Goal: Task Accomplishment & Management: Use online tool/utility

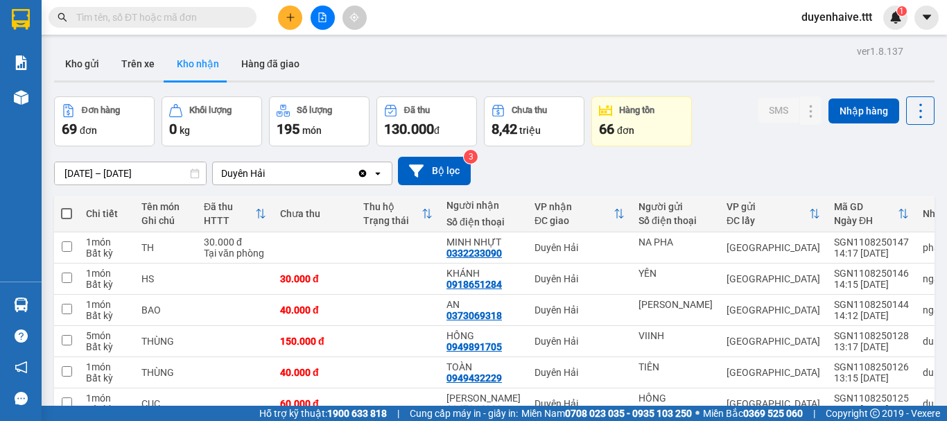
click at [180, 10] on input "text" at bounding box center [158, 17] width 164 height 15
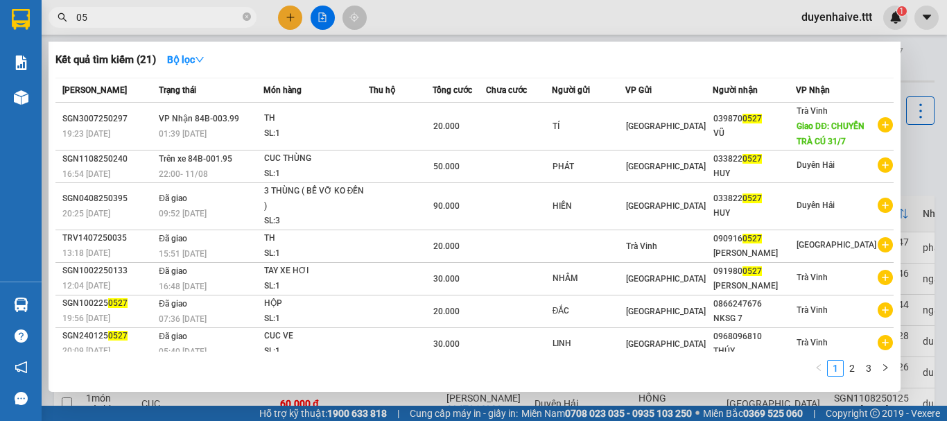
type input "0"
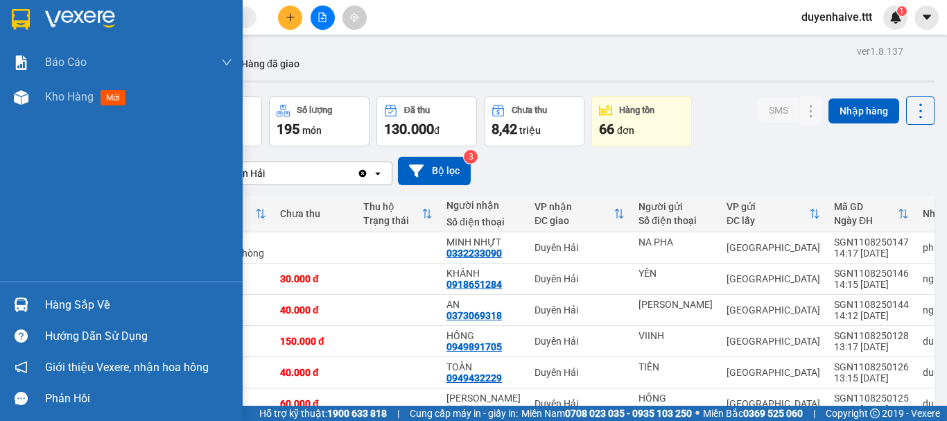
click at [105, 303] on div "Hàng sắp về" at bounding box center [138, 305] width 187 height 21
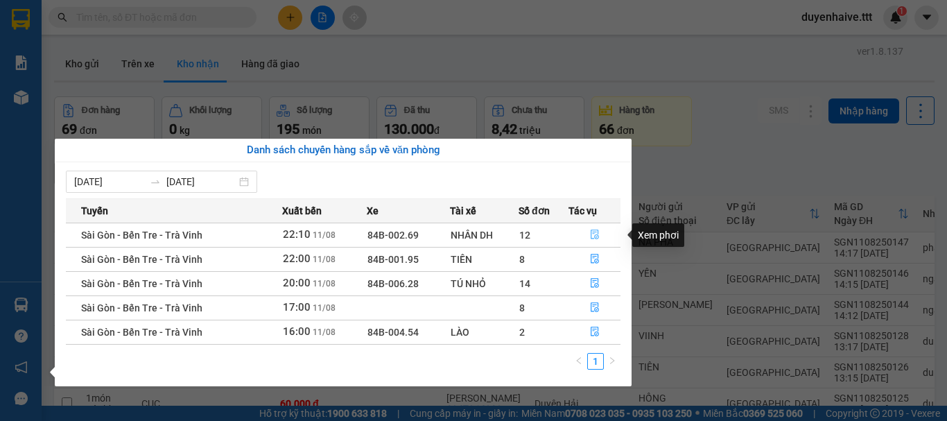
click at [599, 235] on icon "file-done" at bounding box center [595, 235] width 10 height 10
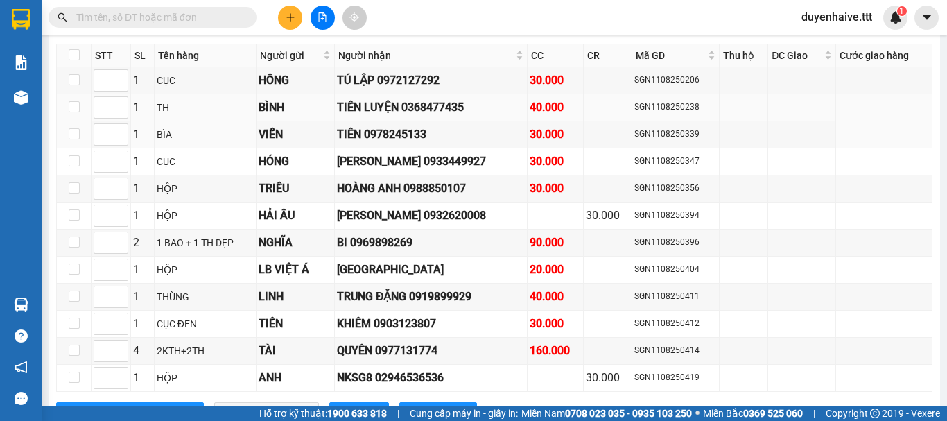
scroll to position [1990, 0]
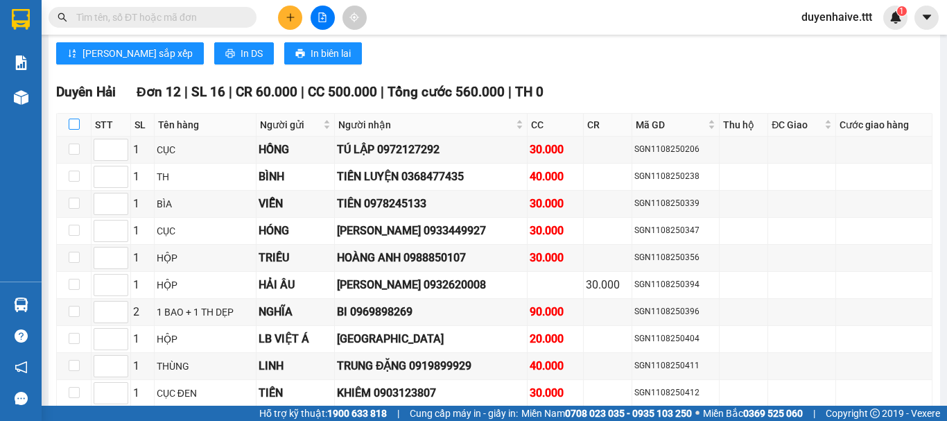
click at [72, 130] on input "checkbox" at bounding box center [74, 124] width 11 height 11
checkbox input "true"
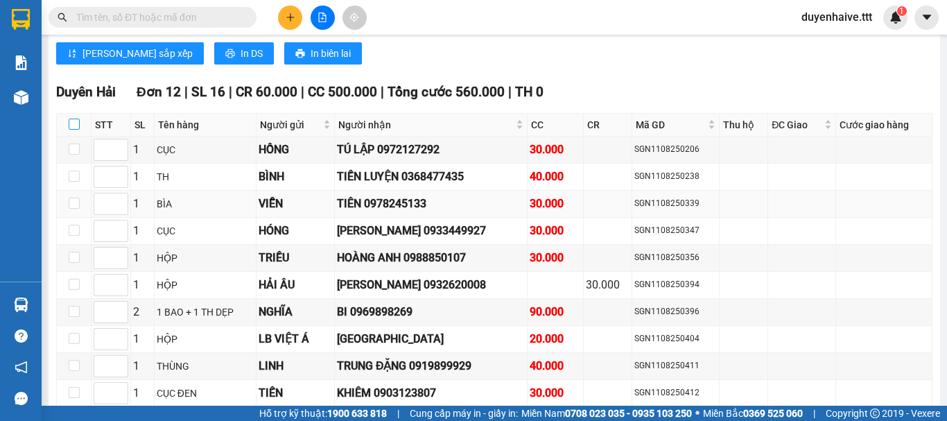
checkbox input "true"
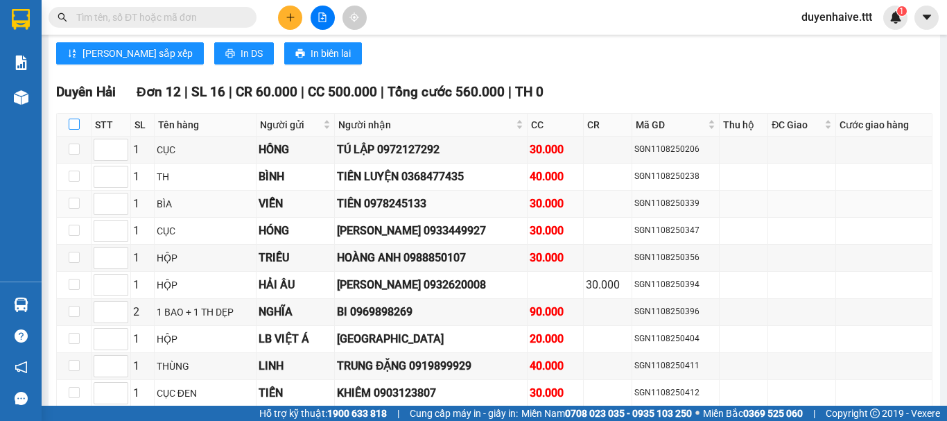
checkbox input "true"
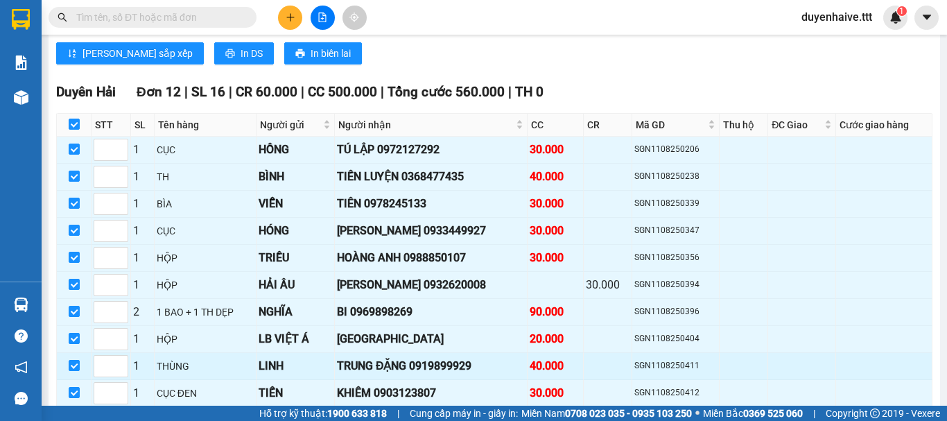
scroll to position [2129, 0]
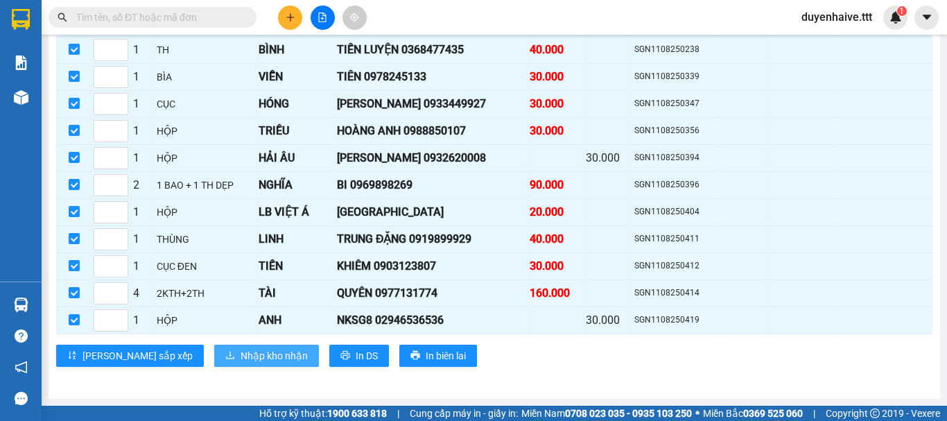
click at [241, 361] on span "Nhập kho nhận" at bounding box center [274, 355] width 67 height 15
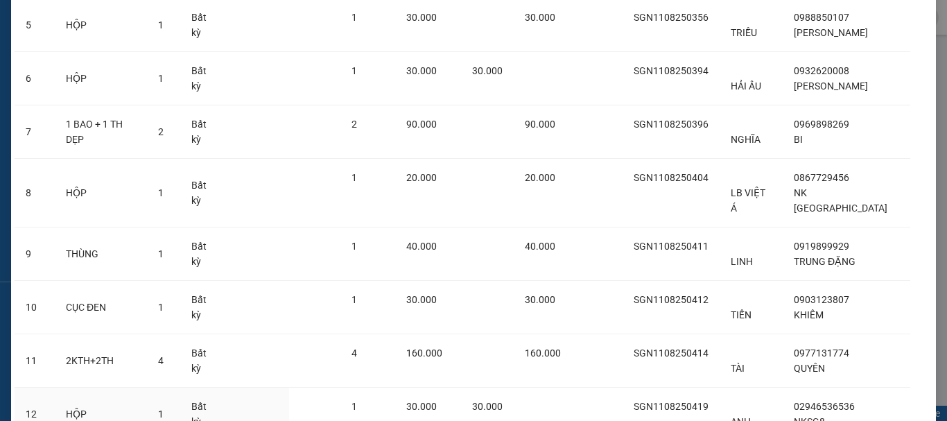
scroll to position [438, 0]
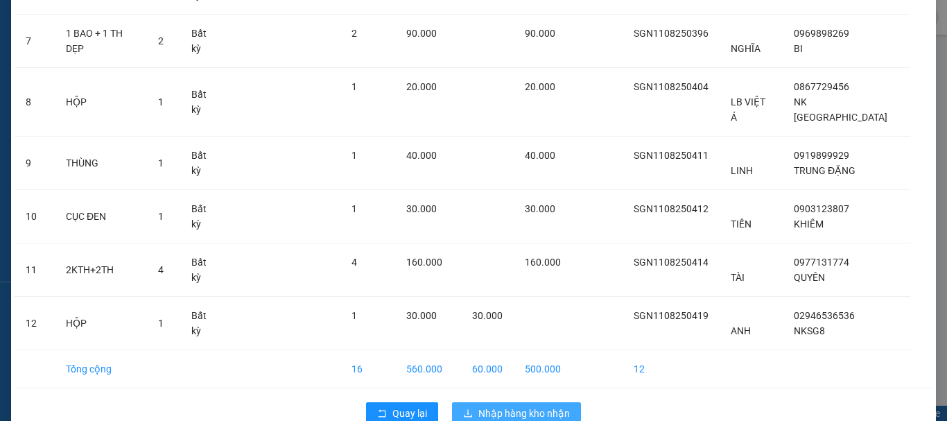
click at [498, 406] on span "Nhập hàng kho nhận" at bounding box center [525, 413] width 92 height 15
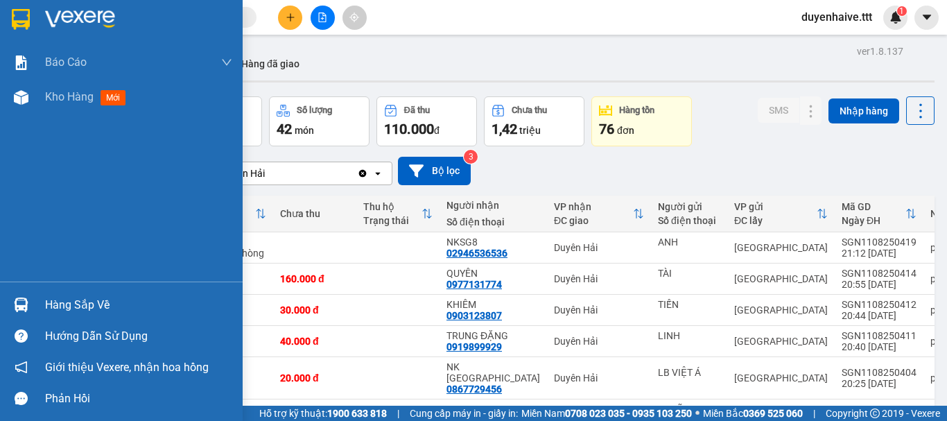
click at [66, 301] on div "Hàng sắp về" at bounding box center [138, 305] width 187 height 21
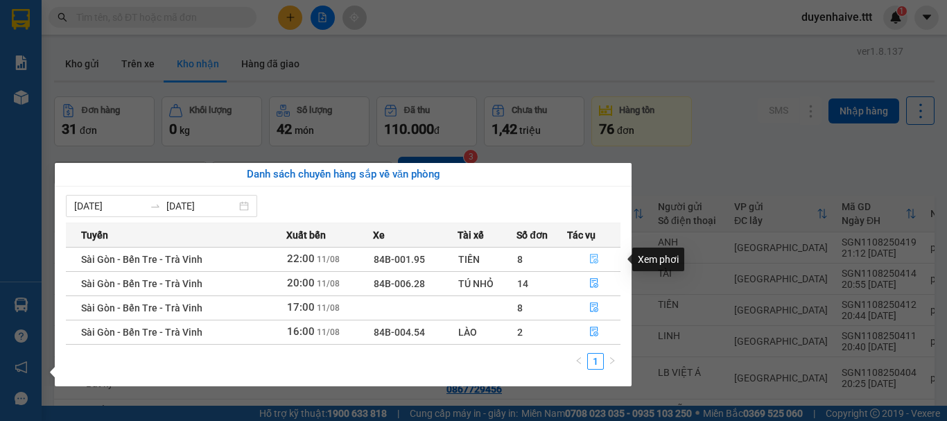
click at [592, 256] on icon "file-done" at bounding box center [594, 259] width 10 height 10
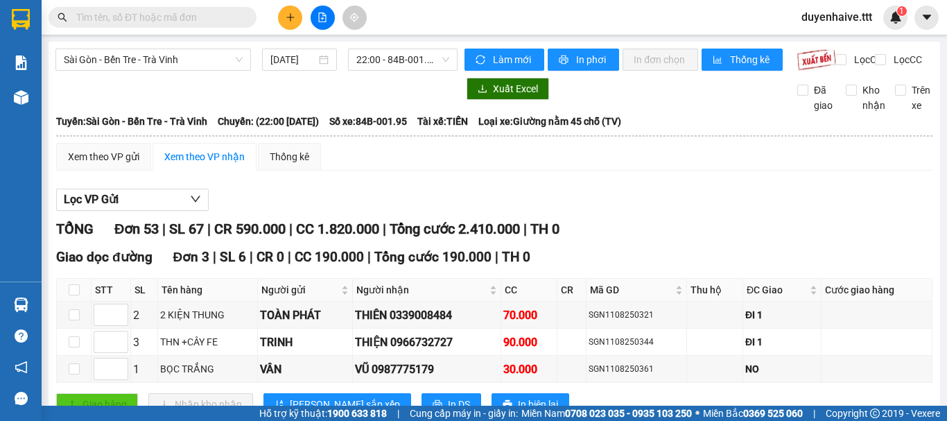
scroll to position [208, 0]
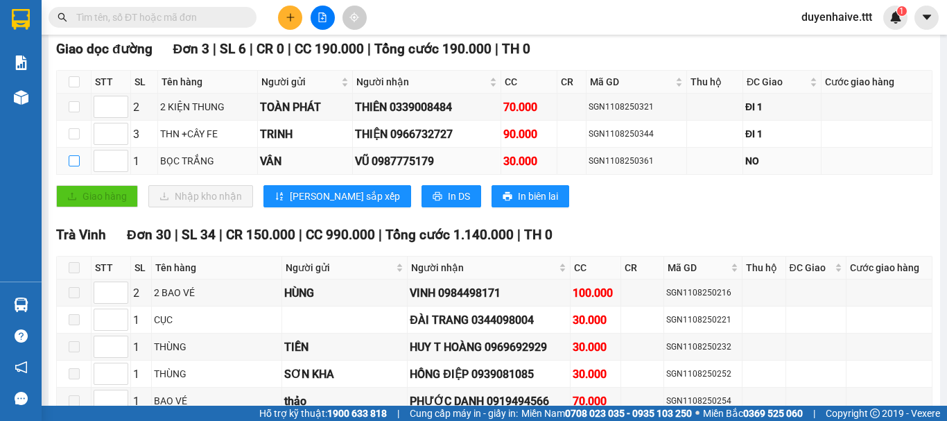
click at [78, 166] on input "checkbox" at bounding box center [74, 160] width 11 height 11
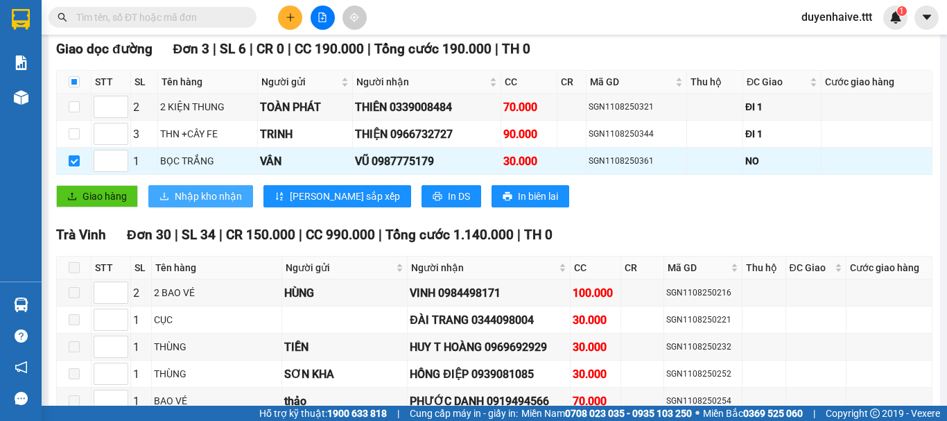
click at [194, 200] on span "Nhập kho nhận" at bounding box center [208, 196] width 67 height 15
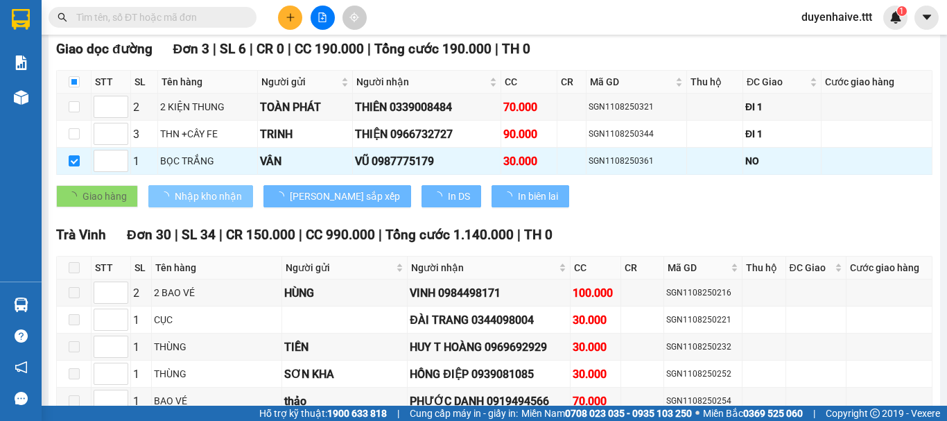
checkbox input "false"
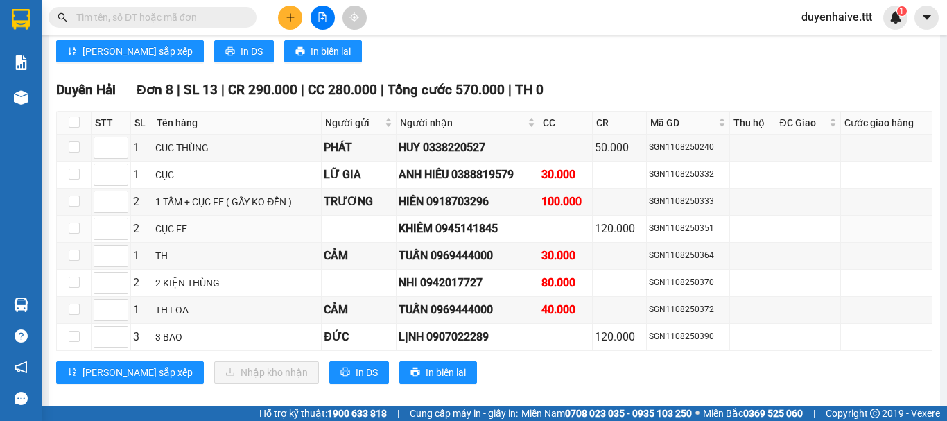
scroll to position [1832, 0]
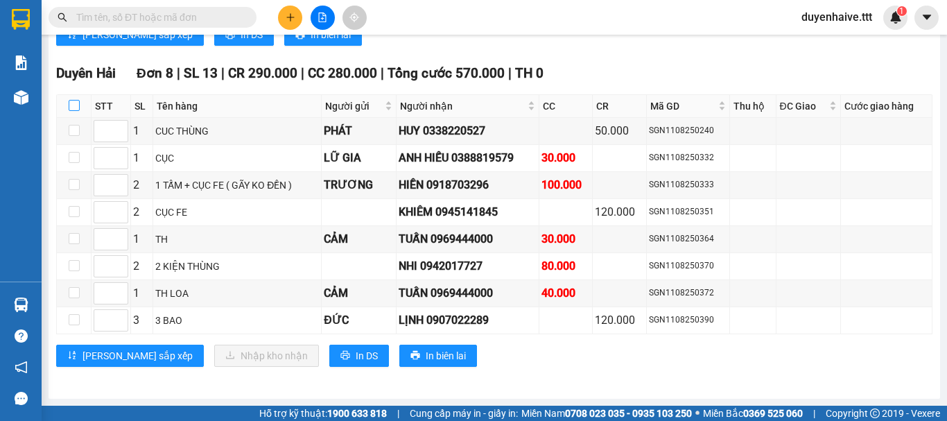
click at [76, 109] on input "checkbox" at bounding box center [74, 105] width 11 height 11
checkbox input "true"
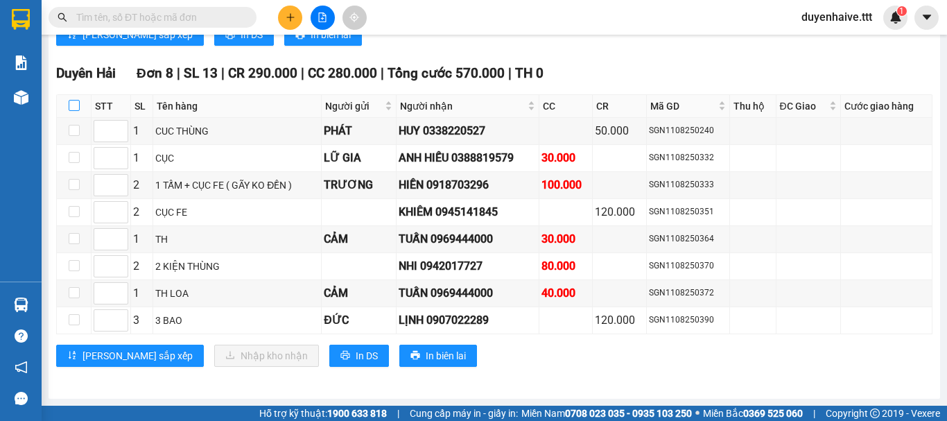
checkbox input "true"
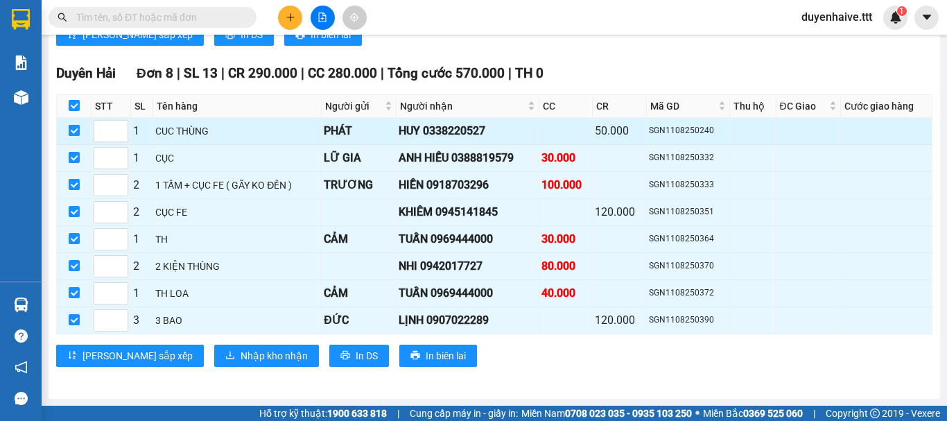
click at [73, 129] on input "checkbox" at bounding box center [74, 130] width 11 height 11
checkbox input "false"
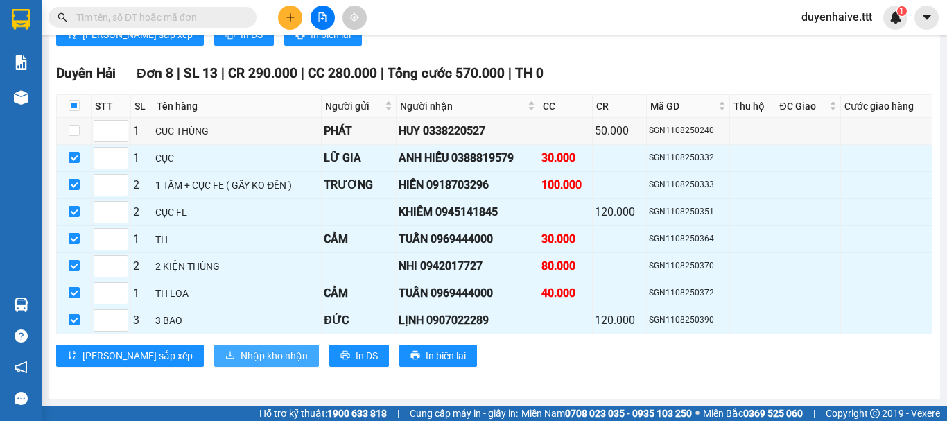
click at [241, 348] on span "Nhập kho nhận" at bounding box center [274, 355] width 67 height 15
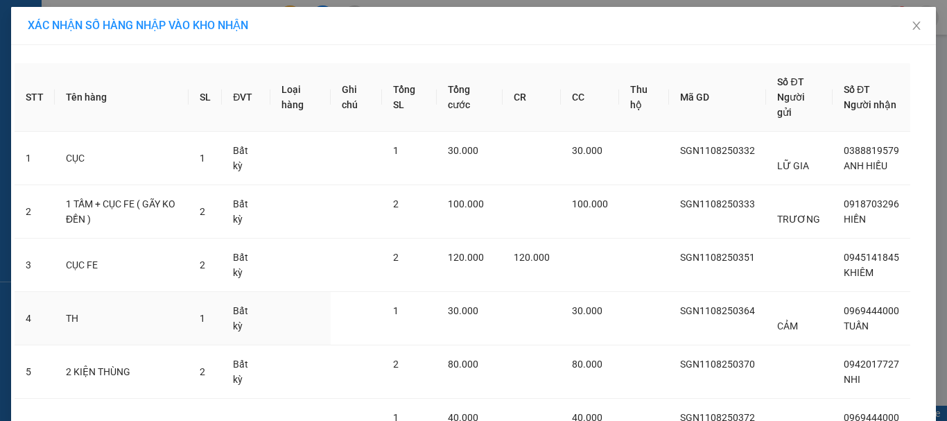
scroll to position [186, 0]
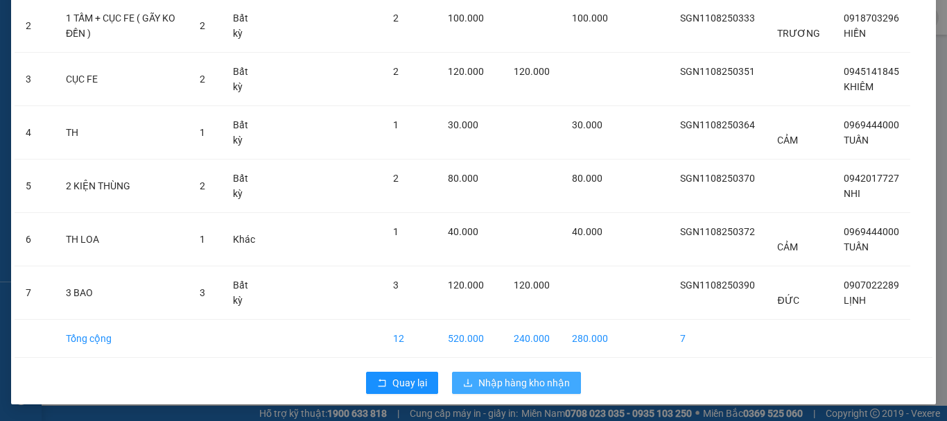
click at [523, 389] on span "Nhập hàng kho nhận" at bounding box center [525, 382] width 92 height 15
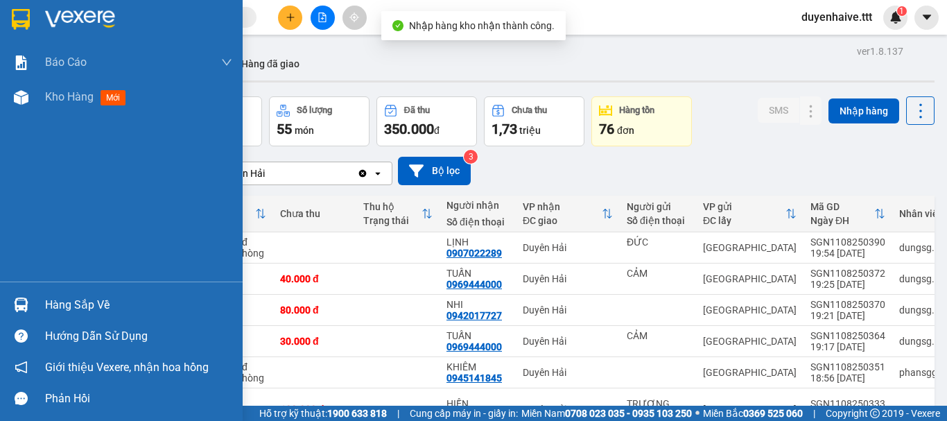
click at [96, 308] on div "Hàng sắp về" at bounding box center [138, 305] width 187 height 21
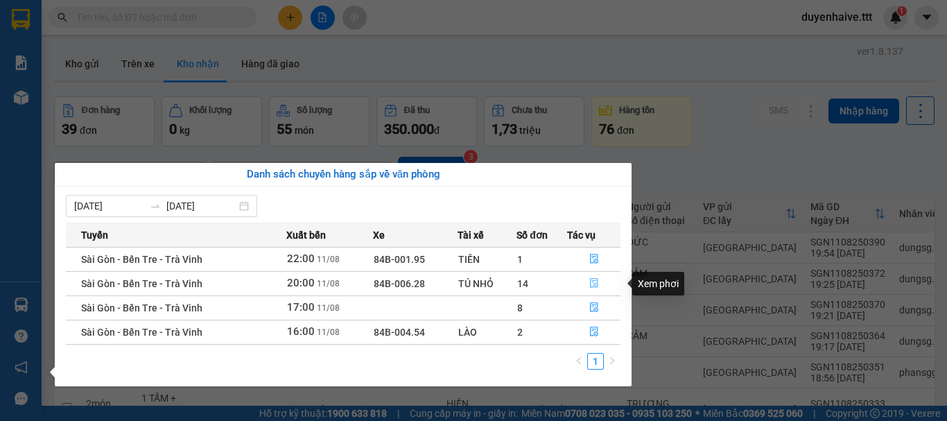
click at [589, 280] on icon "file-done" at bounding box center [594, 283] width 10 height 10
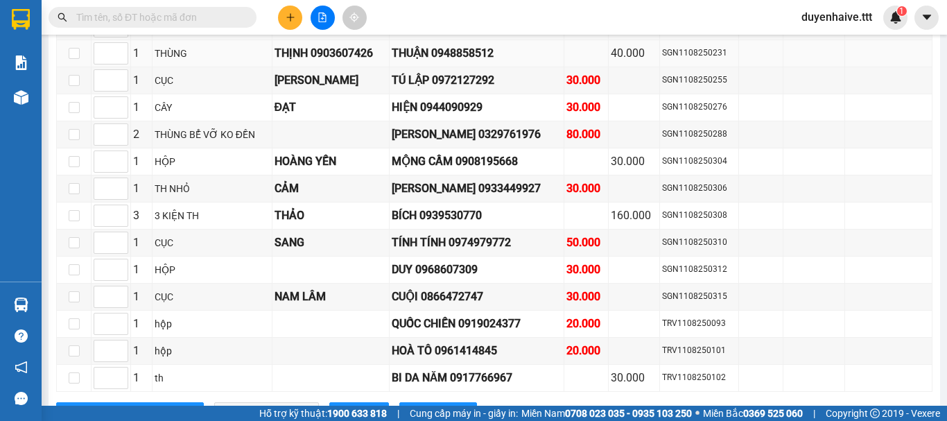
scroll to position [2492, 0]
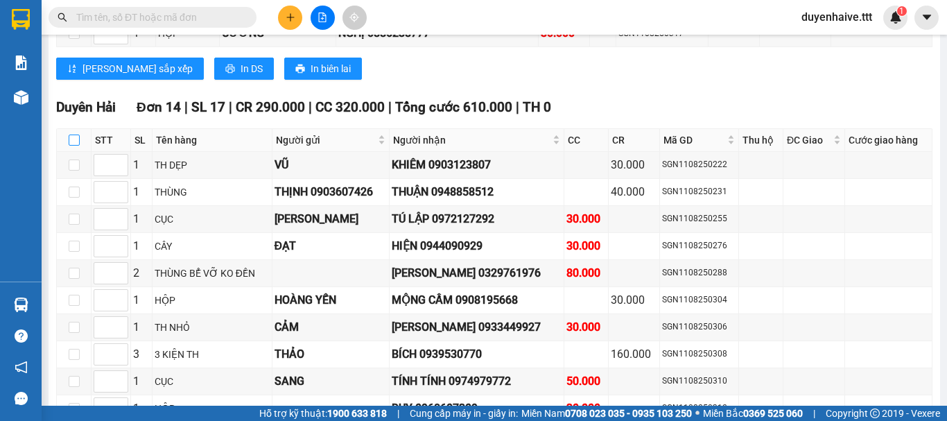
click at [76, 146] on input "checkbox" at bounding box center [74, 140] width 11 height 11
checkbox input "true"
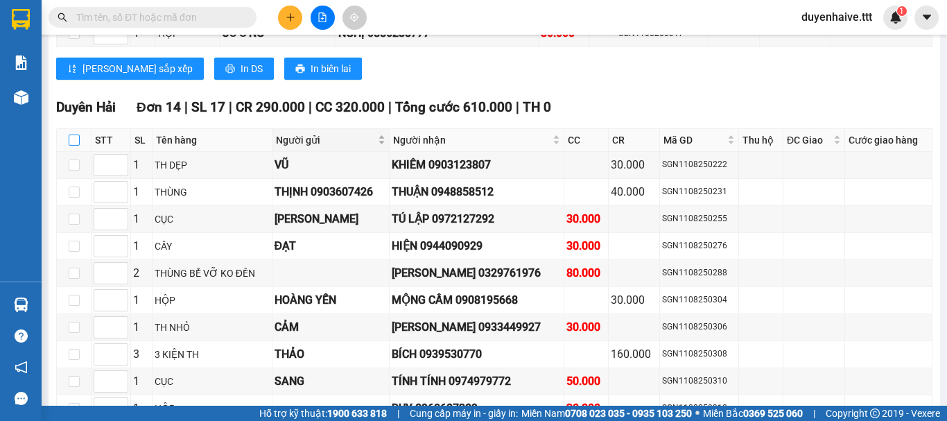
checkbox input "true"
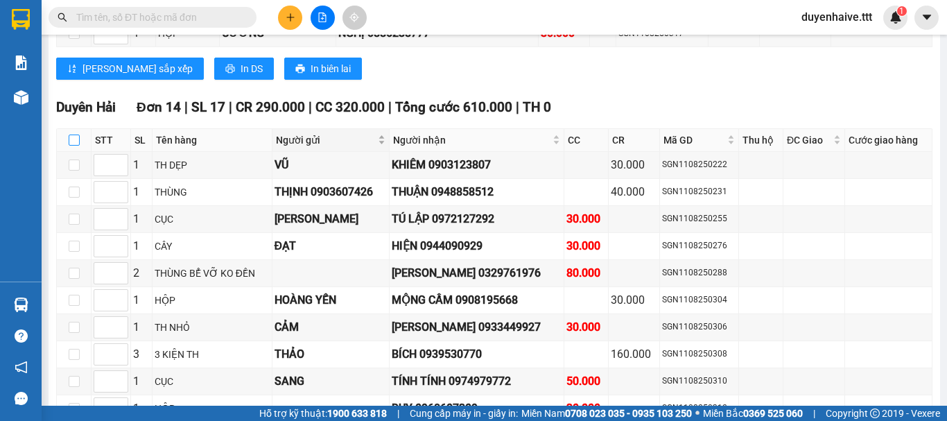
checkbox input "true"
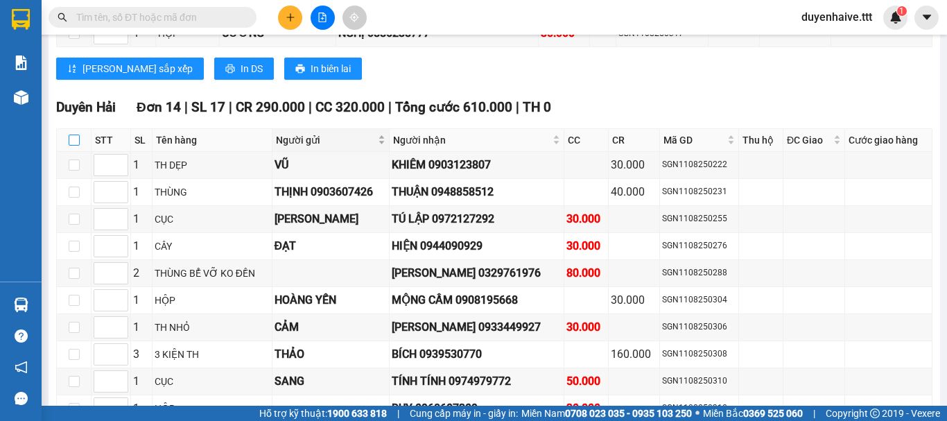
checkbox input "true"
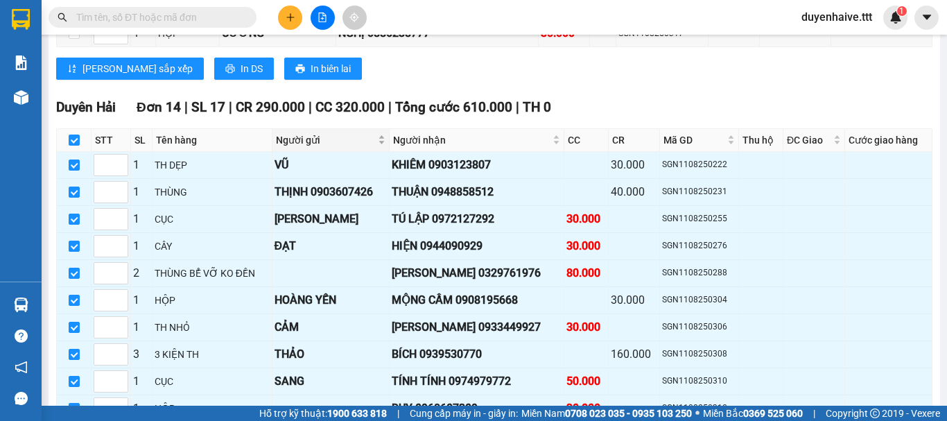
scroll to position [2700, 0]
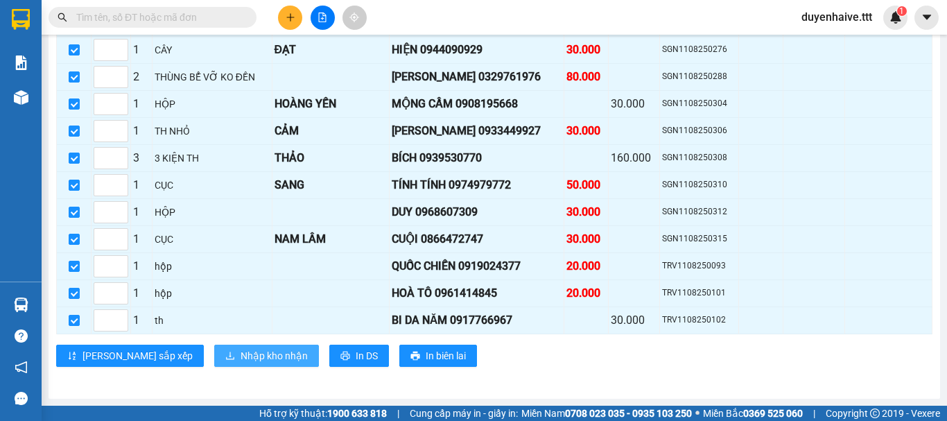
click at [241, 350] on span "Nhập kho nhận" at bounding box center [274, 355] width 67 height 15
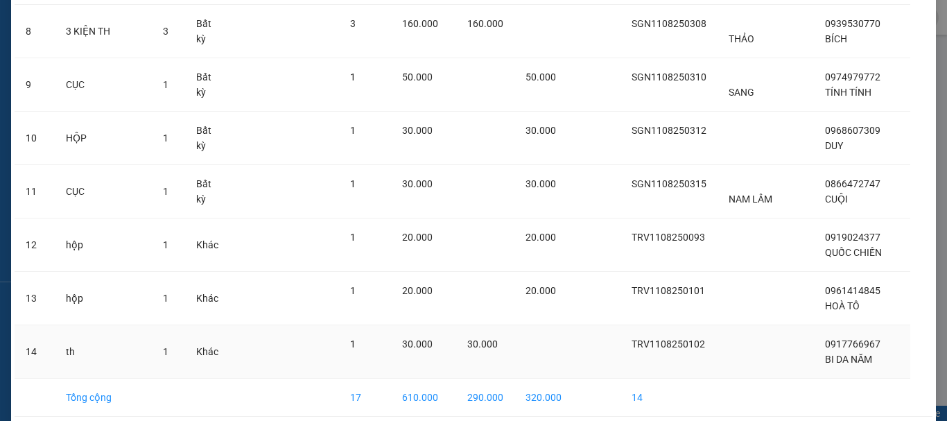
scroll to position [575, 0]
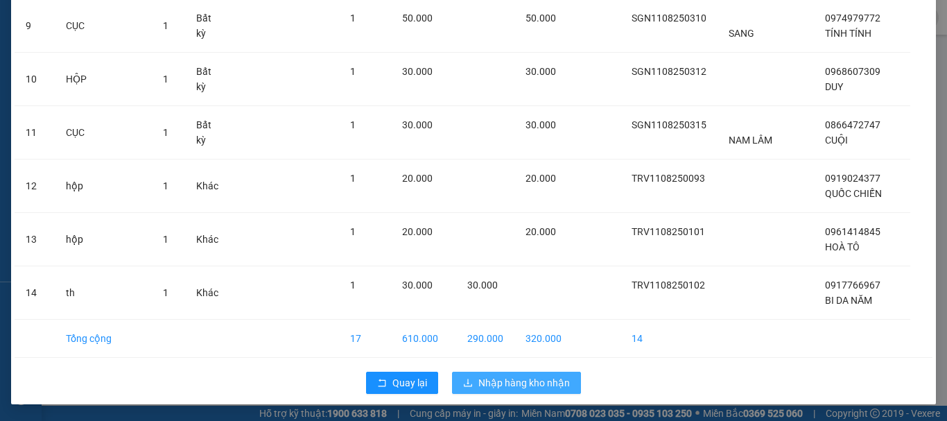
click at [522, 384] on span "Nhập hàng kho nhận" at bounding box center [525, 382] width 92 height 15
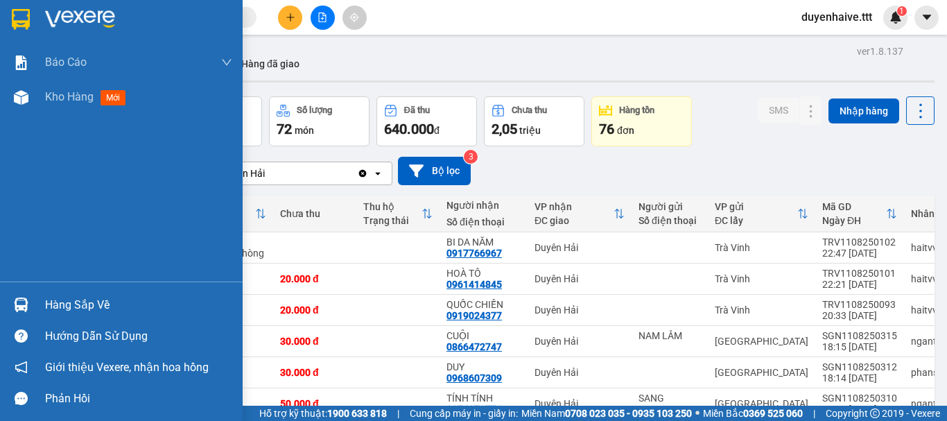
click at [68, 302] on div "Hàng sắp về" at bounding box center [138, 305] width 187 height 21
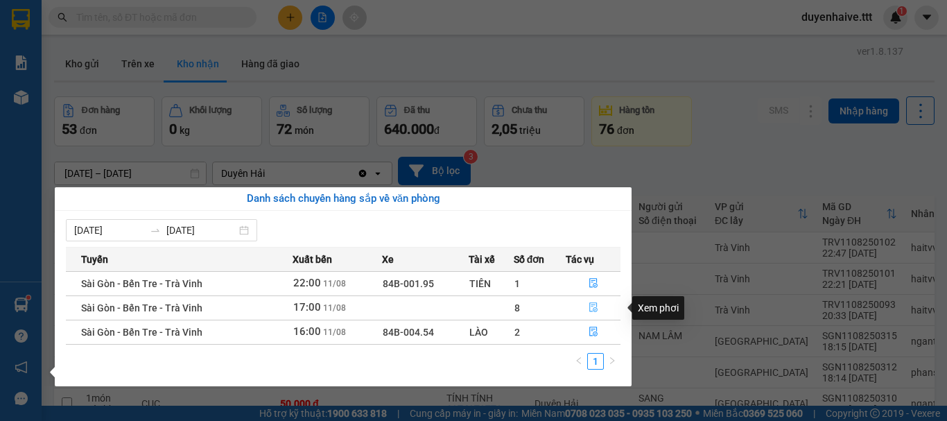
click at [593, 307] on icon "file-done" at bounding box center [594, 307] width 10 height 10
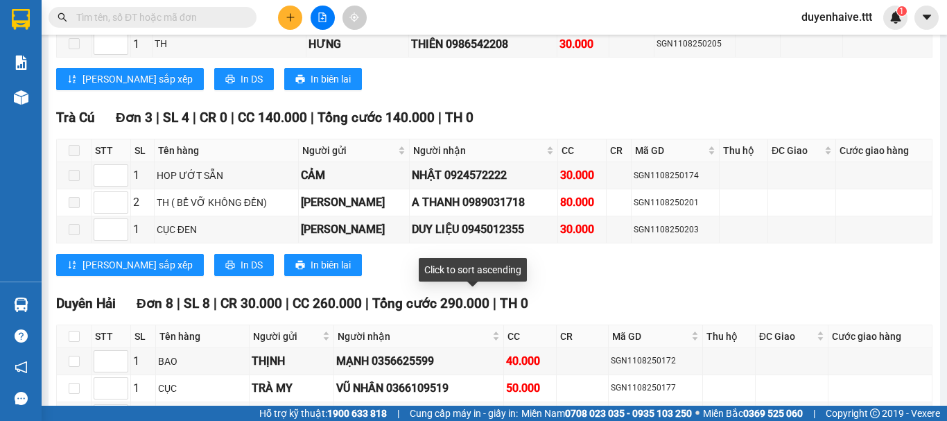
scroll to position [1213, 0]
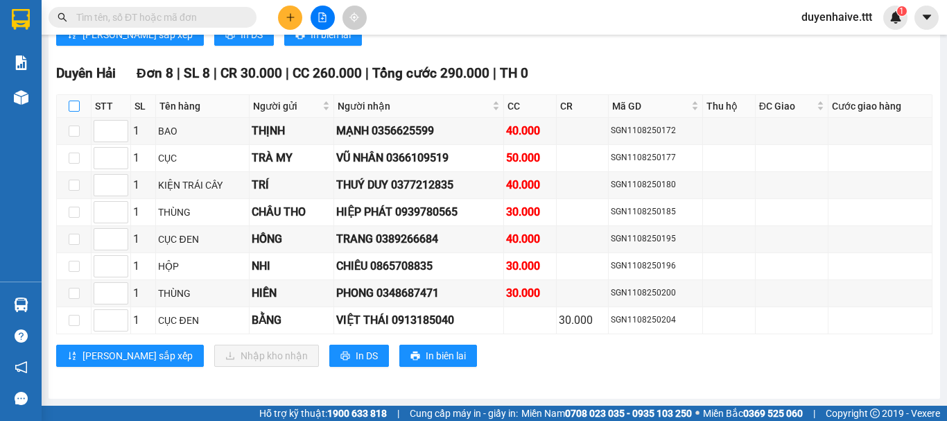
click at [75, 107] on input "checkbox" at bounding box center [74, 106] width 11 height 11
checkbox input "true"
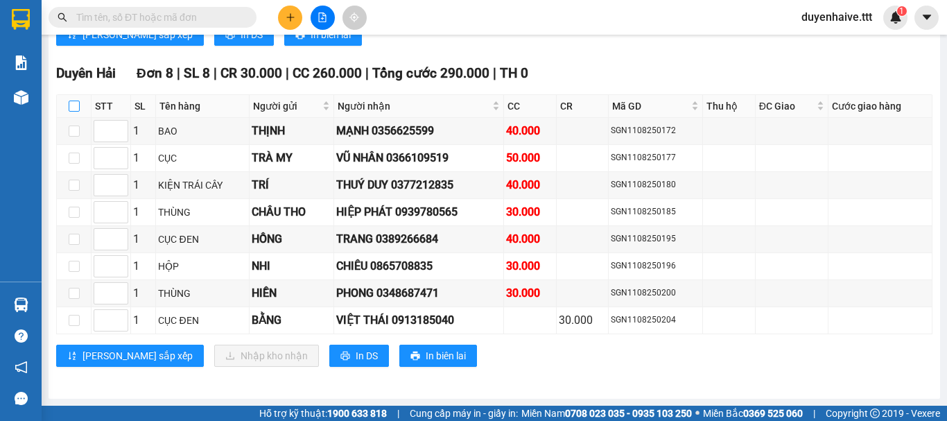
checkbox input "true"
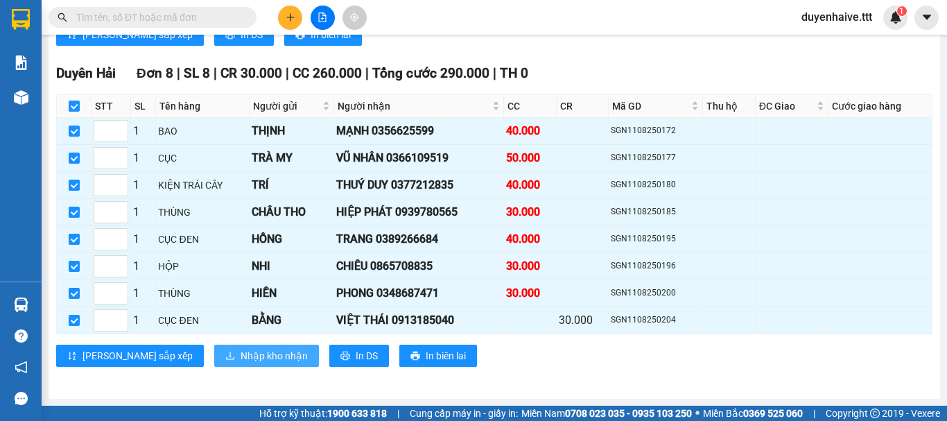
click at [241, 354] on span "Nhập kho nhận" at bounding box center [274, 355] width 67 height 15
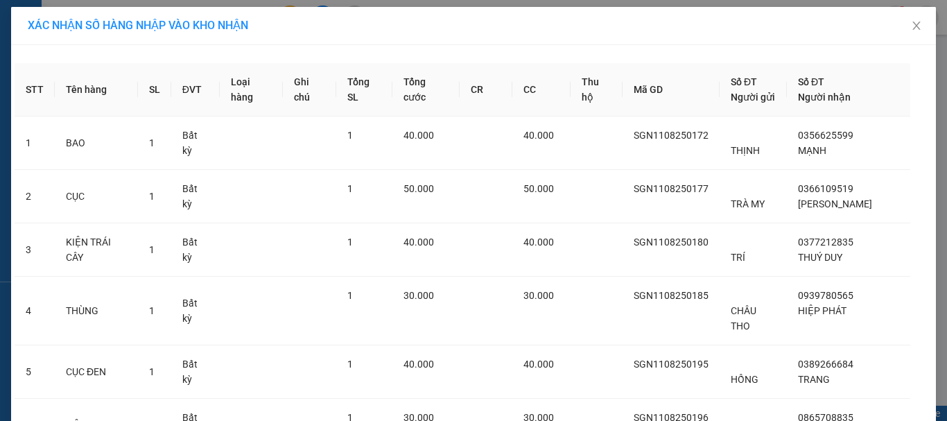
scroll to position [224, 0]
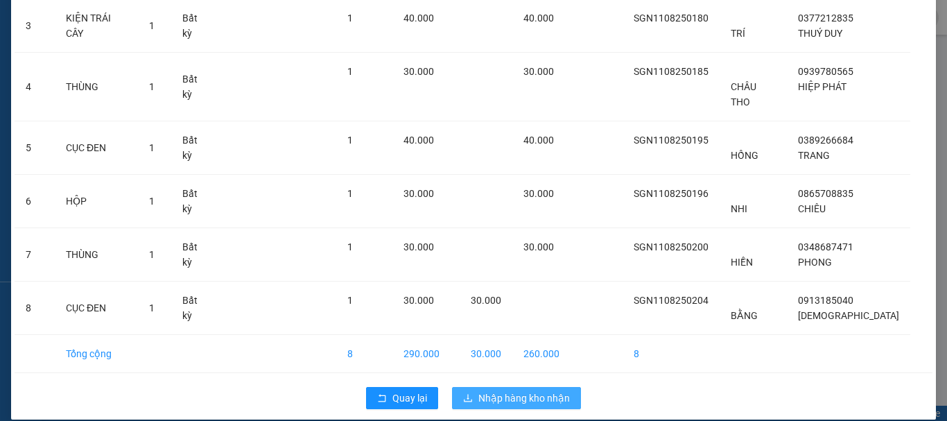
click at [521, 390] on span "Nhập hàng kho nhận" at bounding box center [525, 397] width 92 height 15
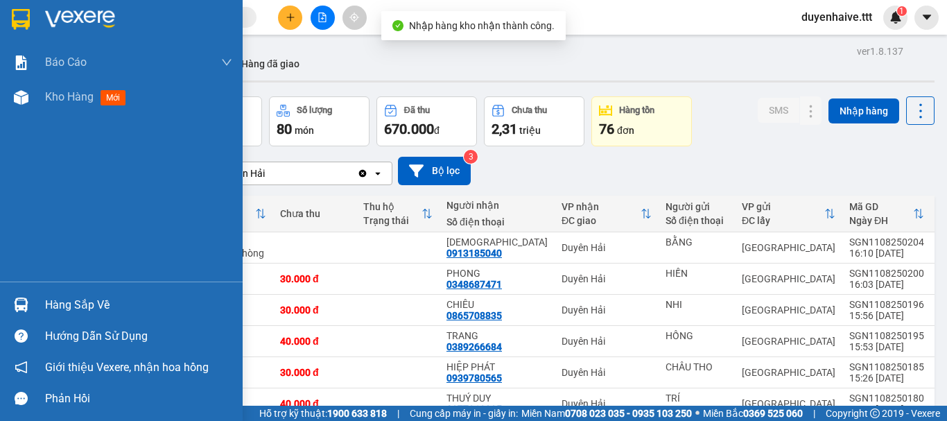
click at [69, 309] on div "Hàng sắp về" at bounding box center [138, 305] width 187 height 21
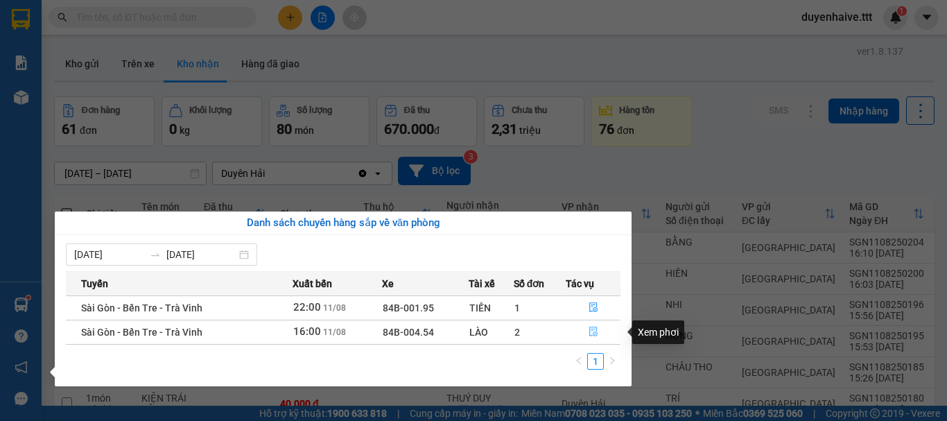
click at [593, 331] on icon "file-done" at bounding box center [594, 332] width 10 height 10
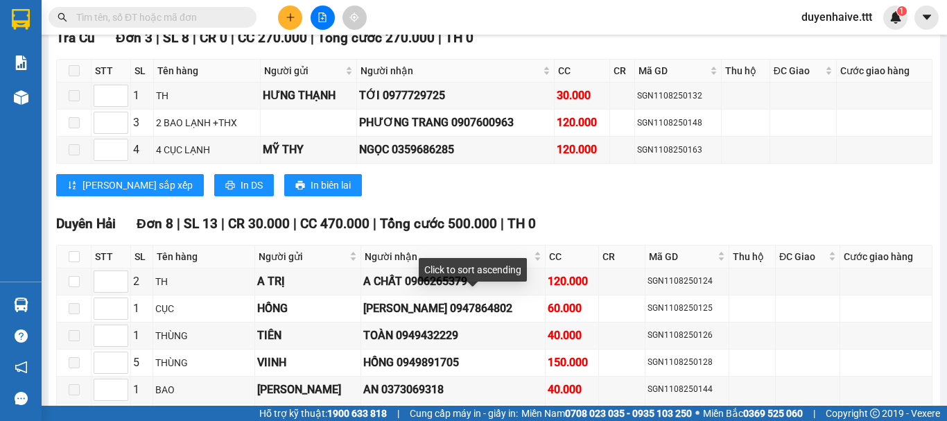
scroll to position [1619, 0]
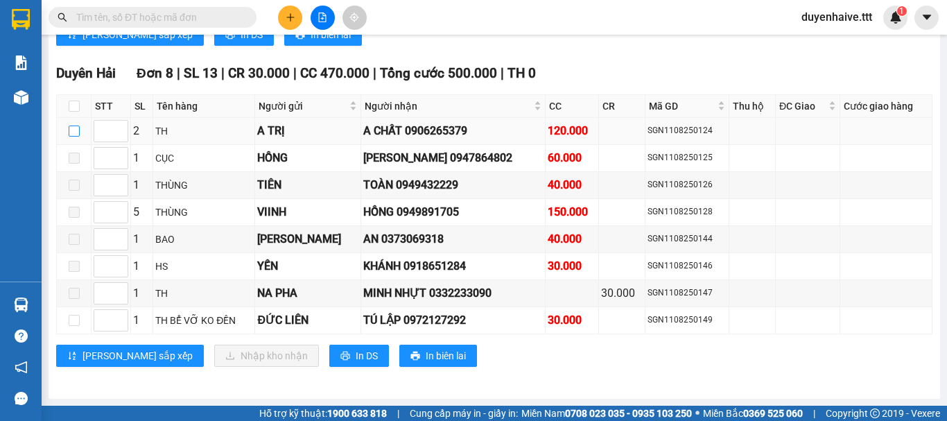
click at [74, 134] on input "checkbox" at bounding box center [74, 131] width 11 height 11
checkbox input "true"
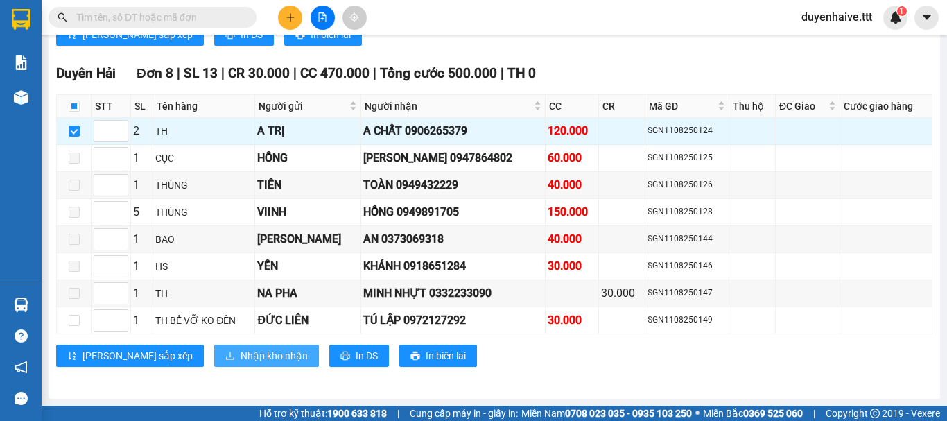
click at [241, 357] on span "Nhập kho nhận" at bounding box center [274, 355] width 67 height 15
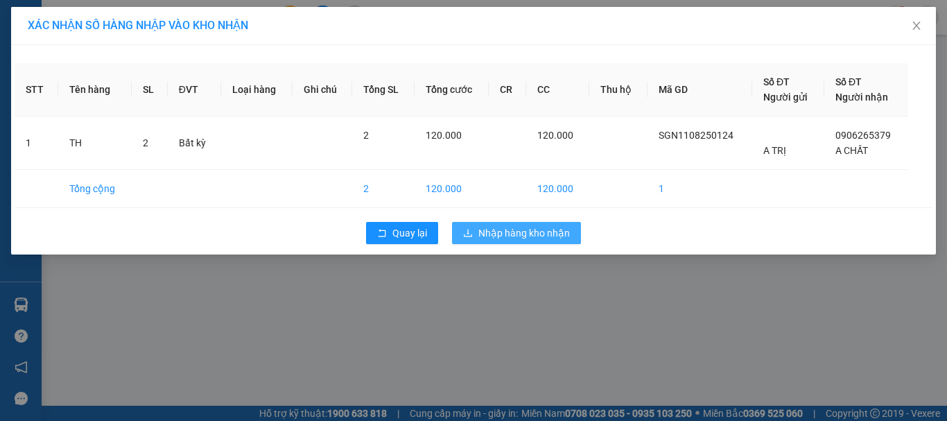
click at [536, 238] on span "Nhập hàng kho nhận" at bounding box center [525, 232] width 92 height 15
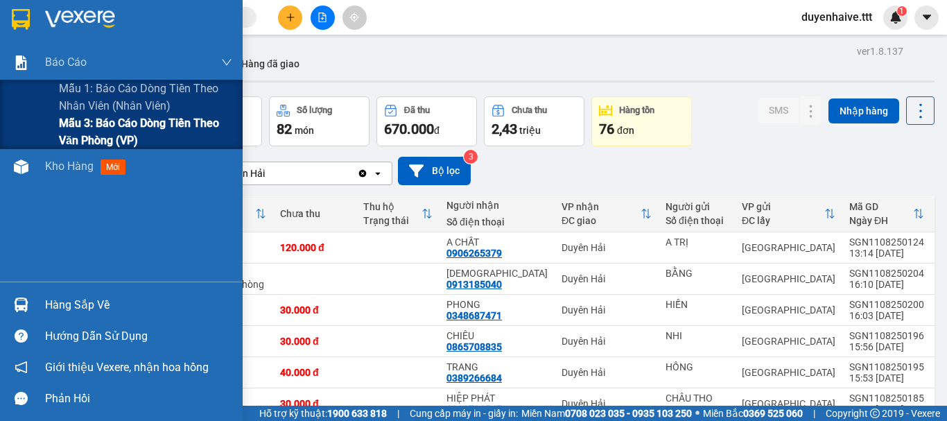
click at [70, 125] on span "Mẫu 3: Báo cáo dòng tiền theo văn phòng (VP)" at bounding box center [145, 131] width 173 height 35
